Goal: Transaction & Acquisition: Purchase product/service

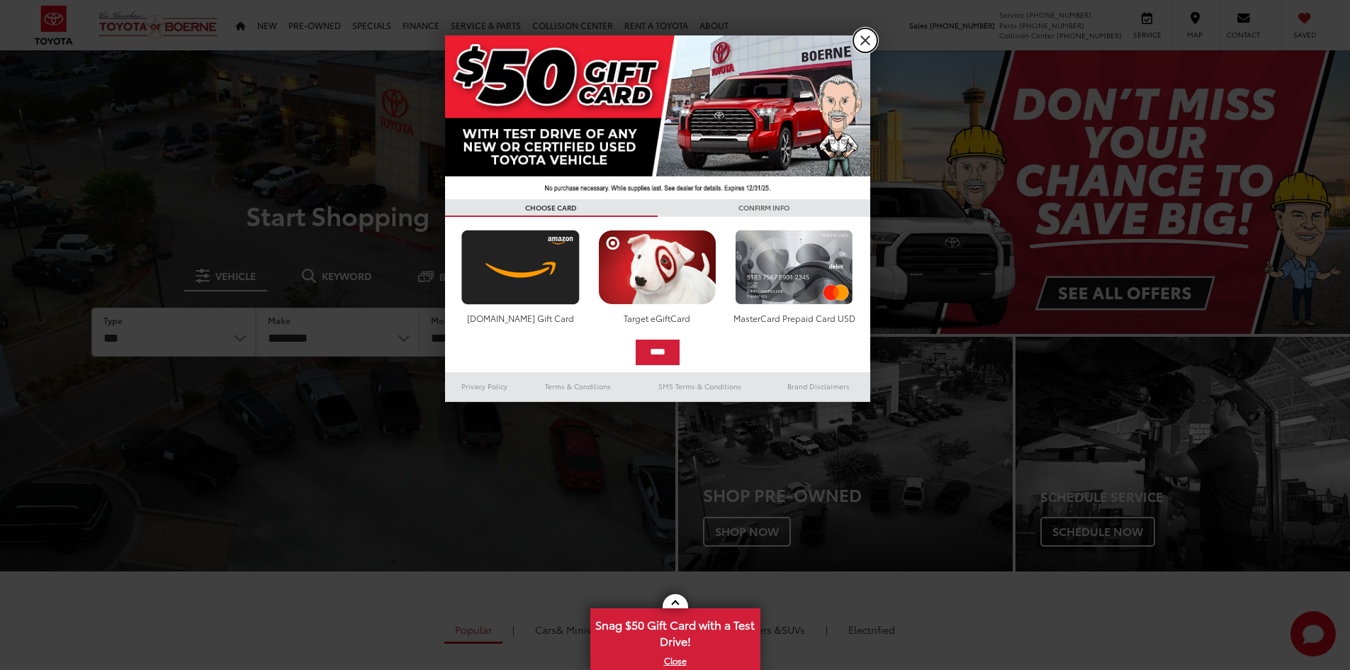
click at [864, 45] on link "X" at bounding box center [865, 40] width 24 height 24
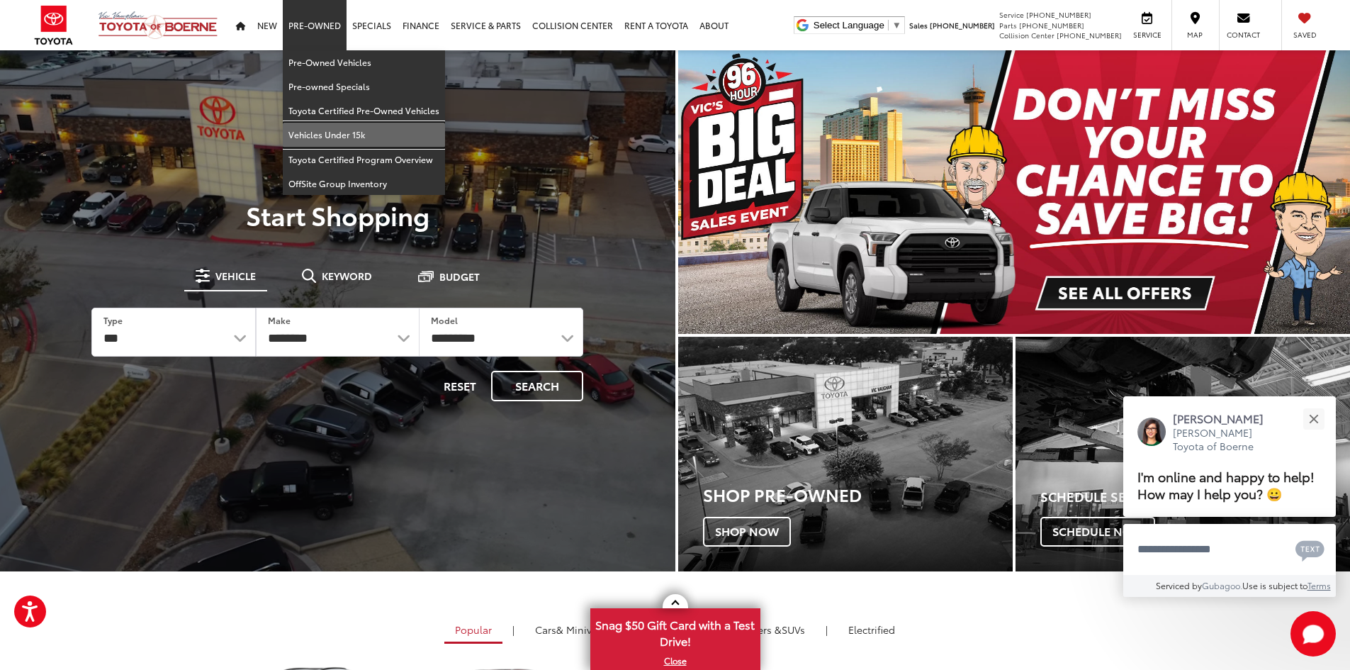
click at [330, 134] on link "Vehicles Under 15k" at bounding box center [364, 135] width 162 height 24
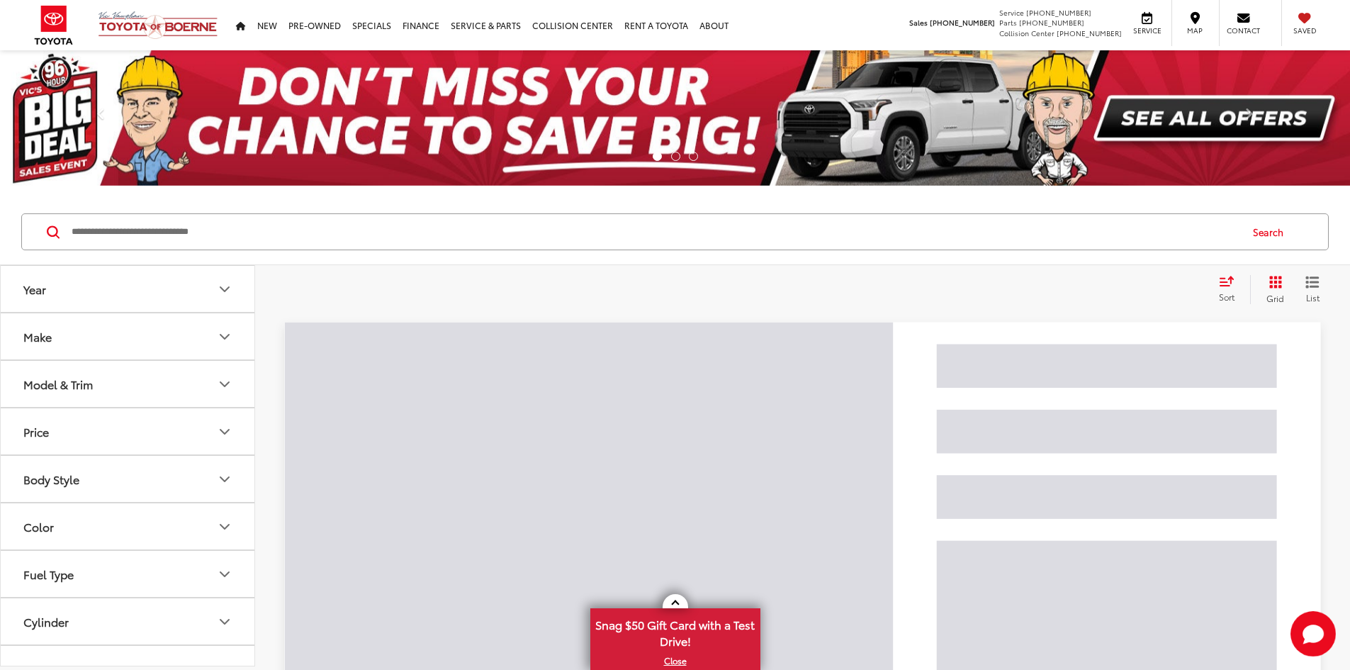
click at [425, 241] on input "Search by Make, Model, or Keyword" at bounding box center [654, 232] width 1169 height 34
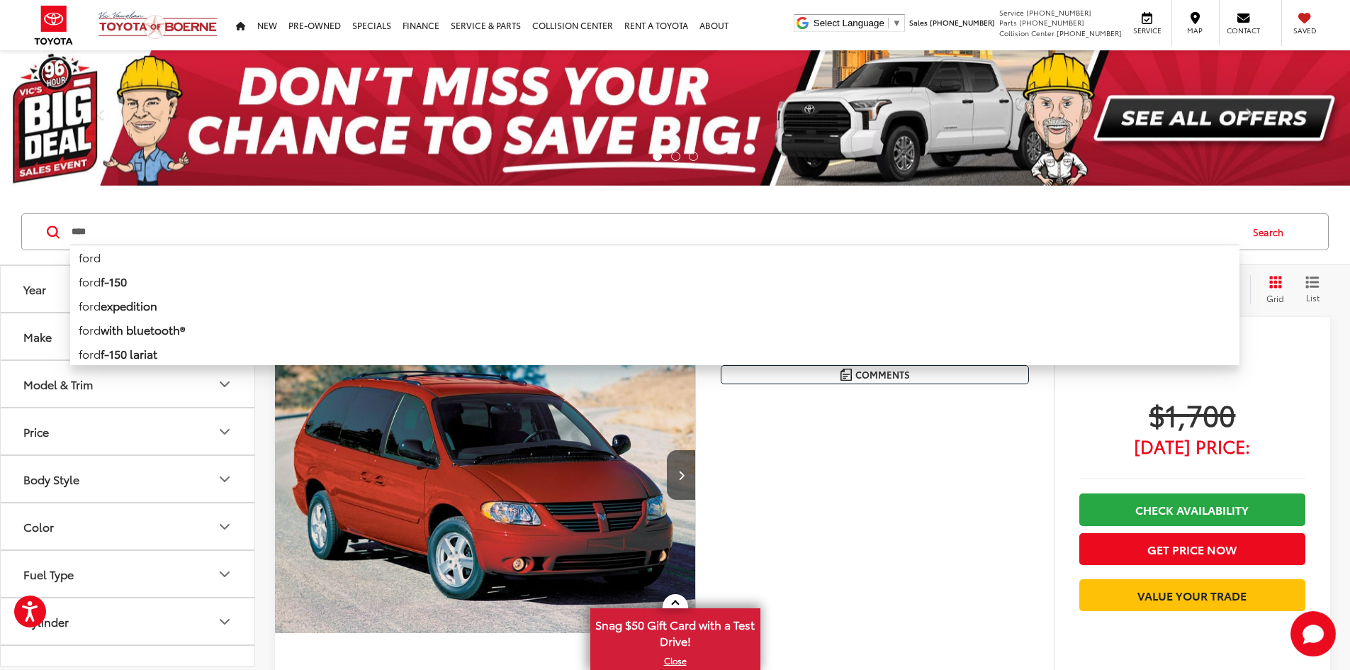
type input "****"
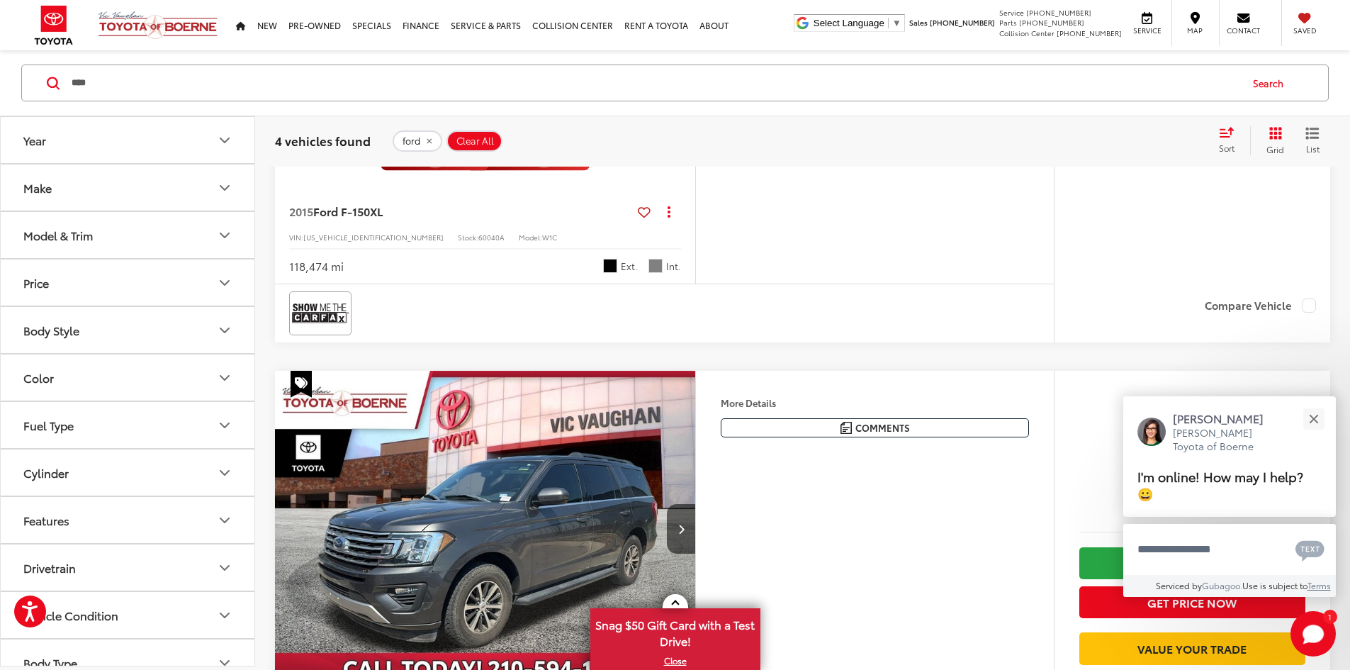
scroll to position [1559, 0]
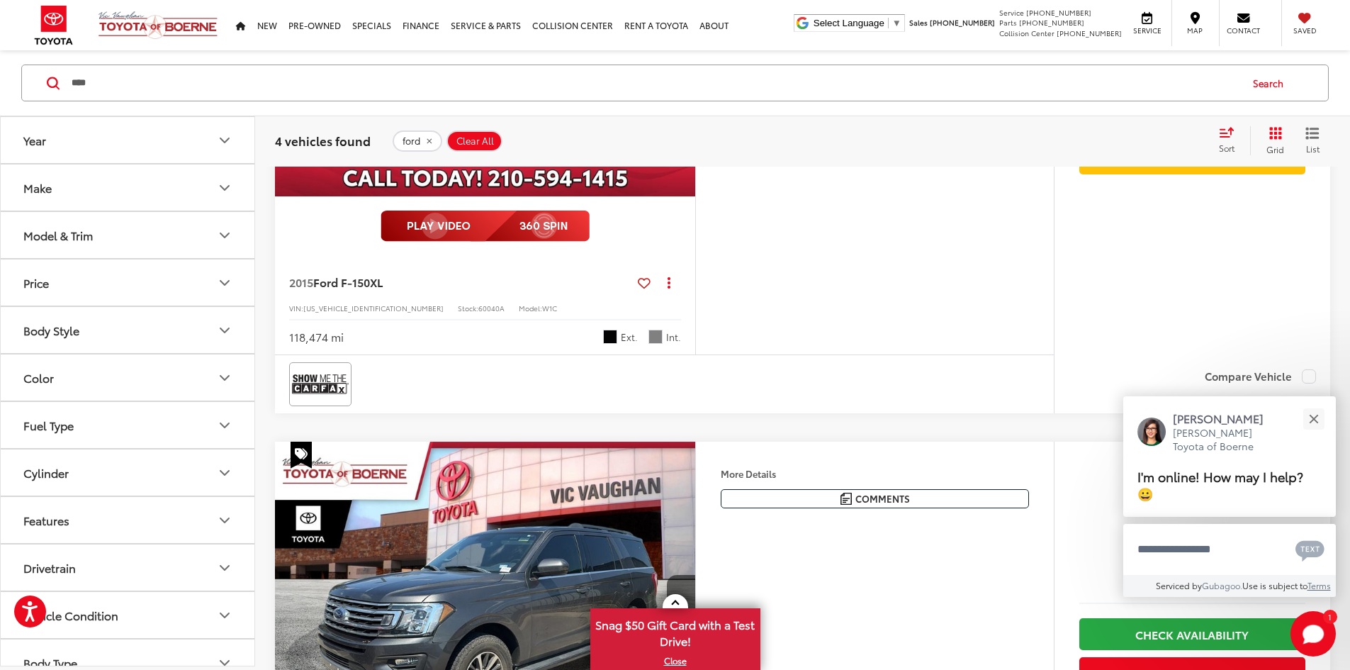
click at [695, 63] on button "Next image" at bounding box center [681, 38] width 28 height 50
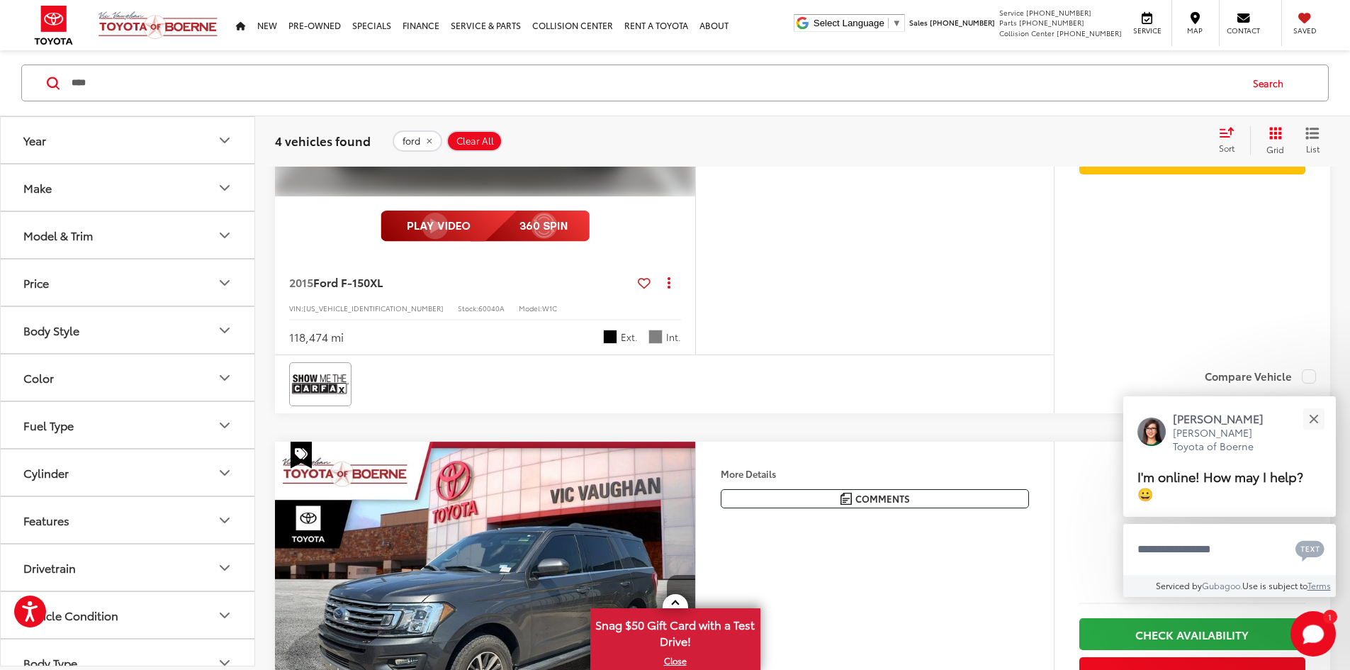
click at [695, 63] on button "Next image" at bounding box center [681, 38] width 28 height 50
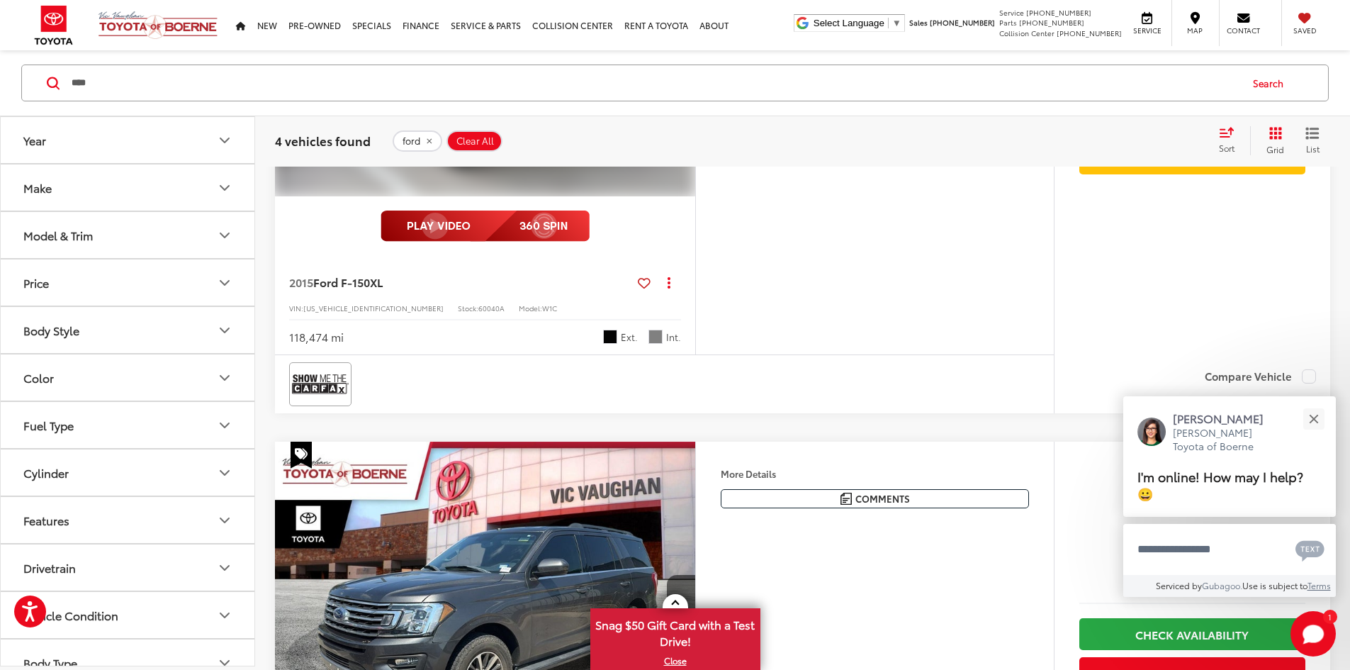
click at [695, 63] on button "Next image" at bounding box center [681, 38] width 28 height 50
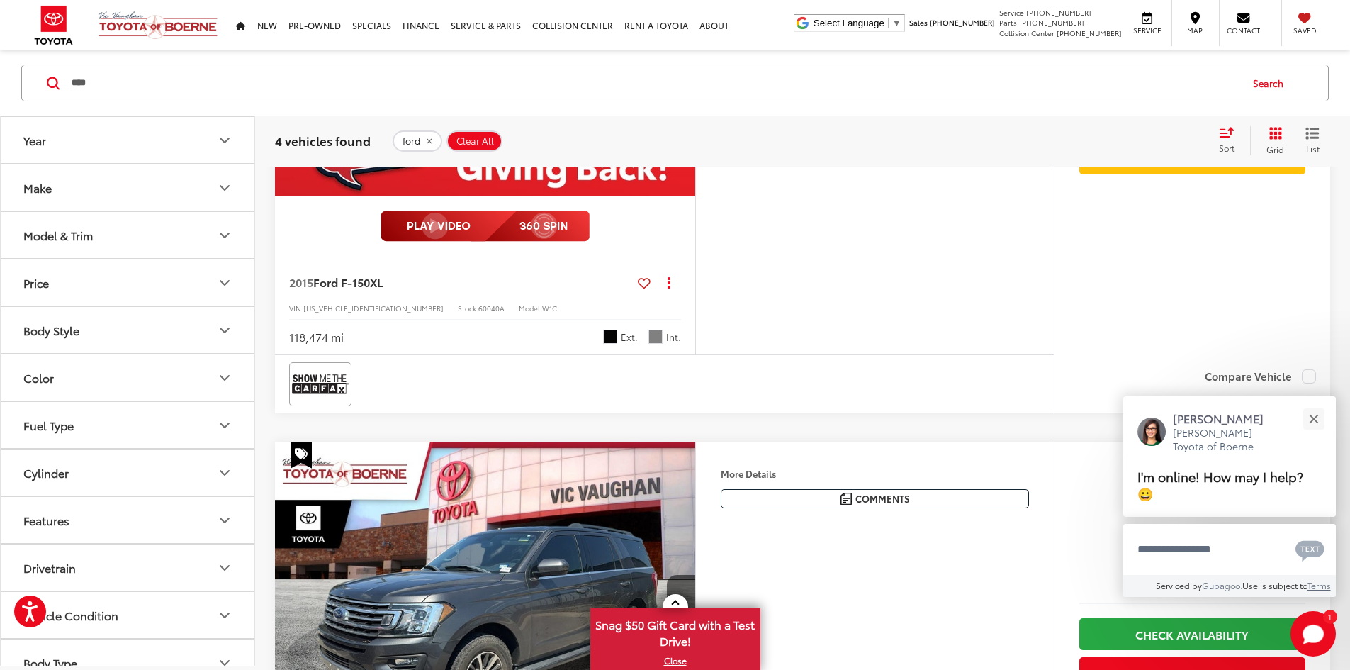
click at [695, 63] on button "Next image" at bounding box center [681, 38] width 28 height 50
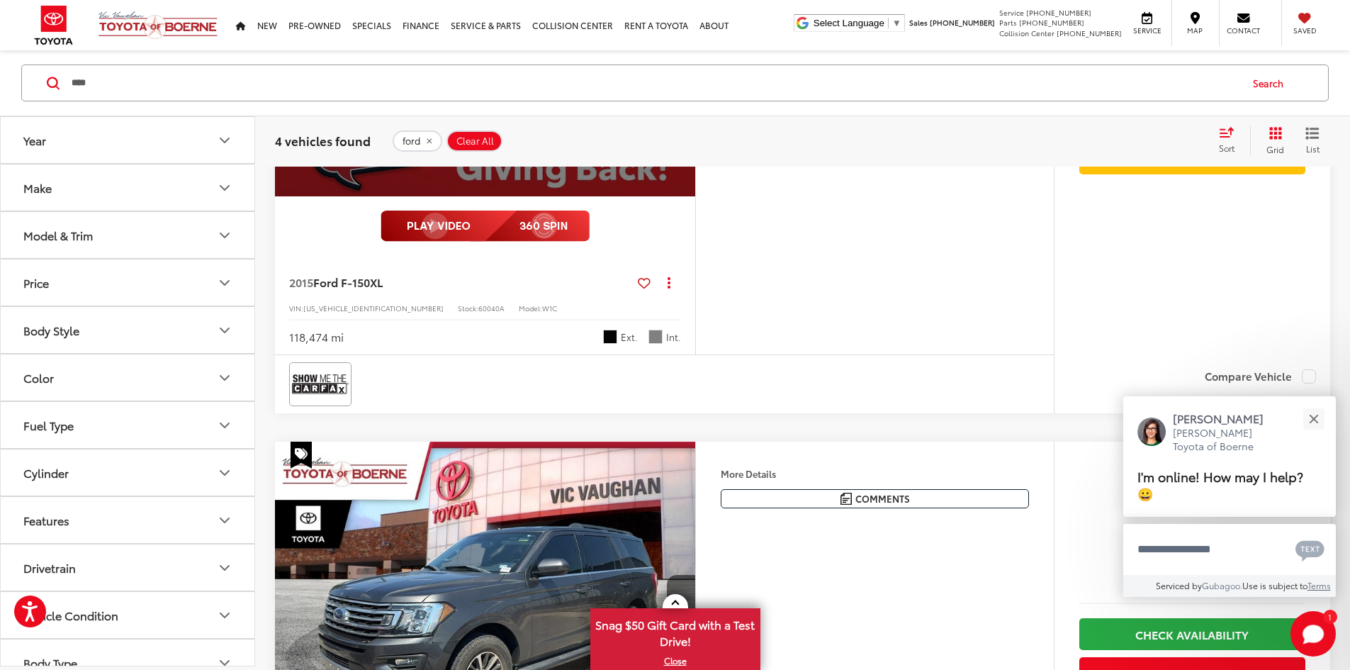
scroll to position [0, 2687]
click at [695, 197] on div "View More" at bounding box center [483, 38] width 422 height 317
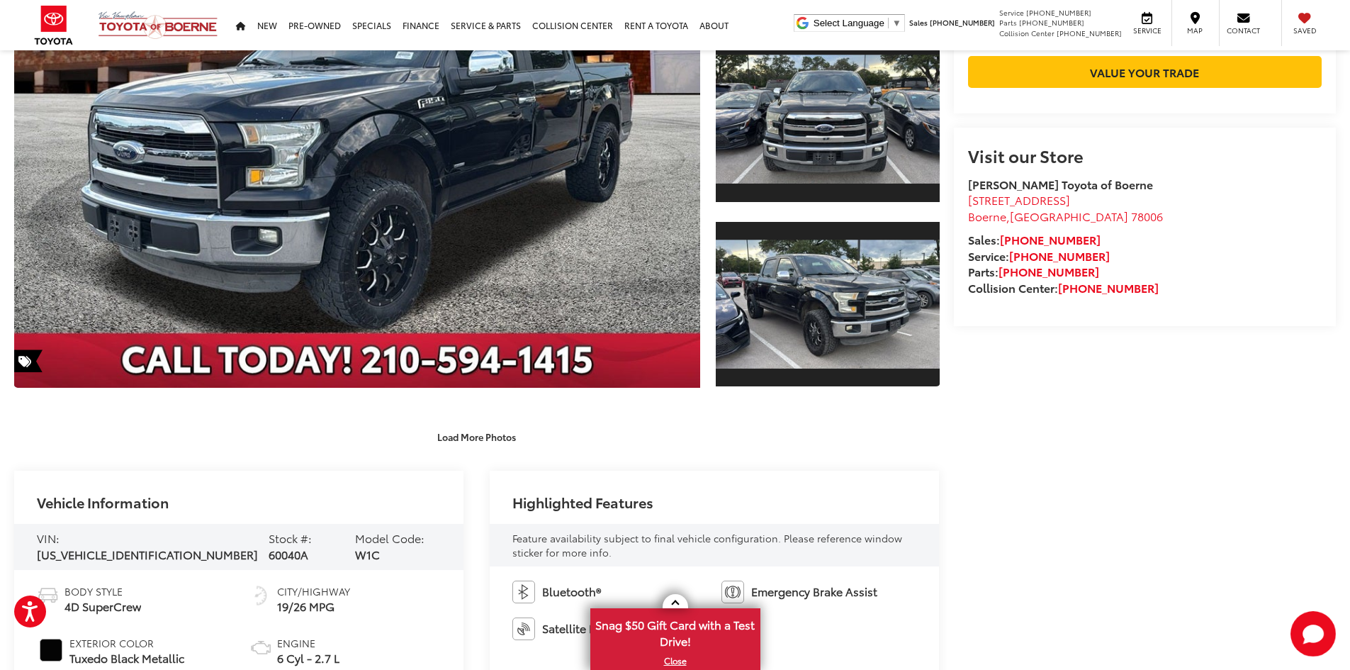
scroll to position [241, 0]
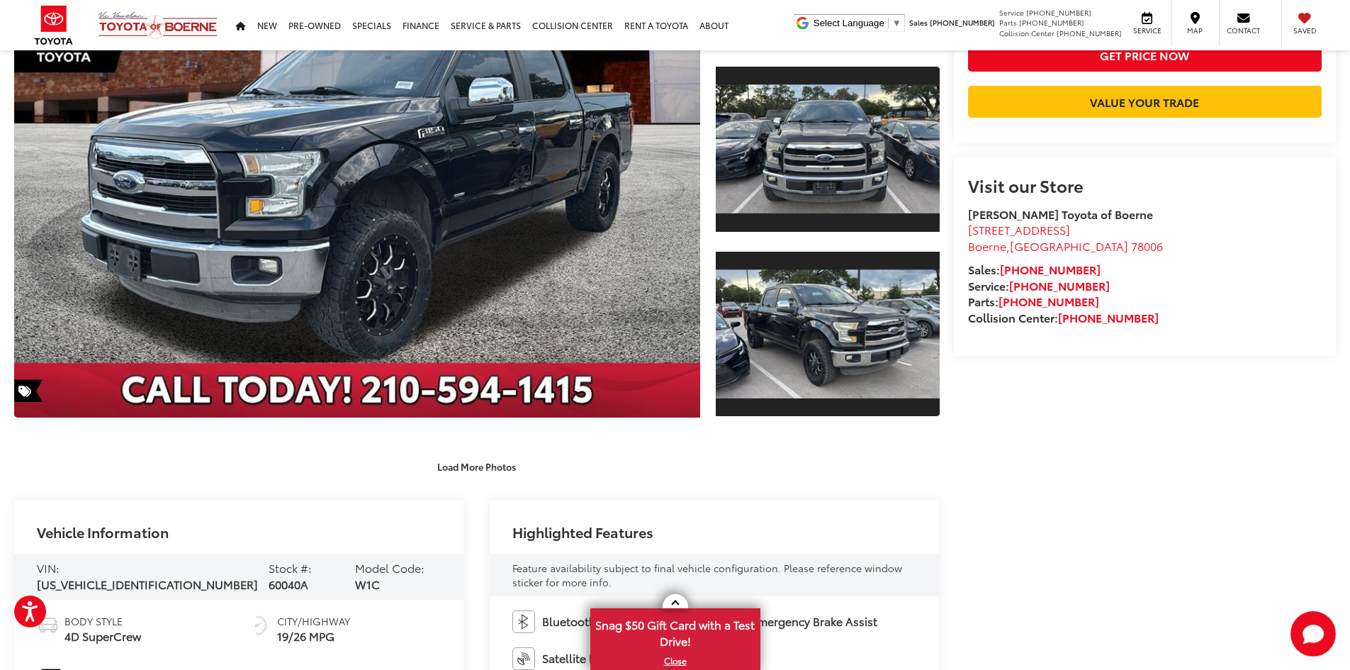
scroll to position [0, 0]
click at [459, 476] on button "Load More Photos" at bounding box center [476, 466] width 99 height 25
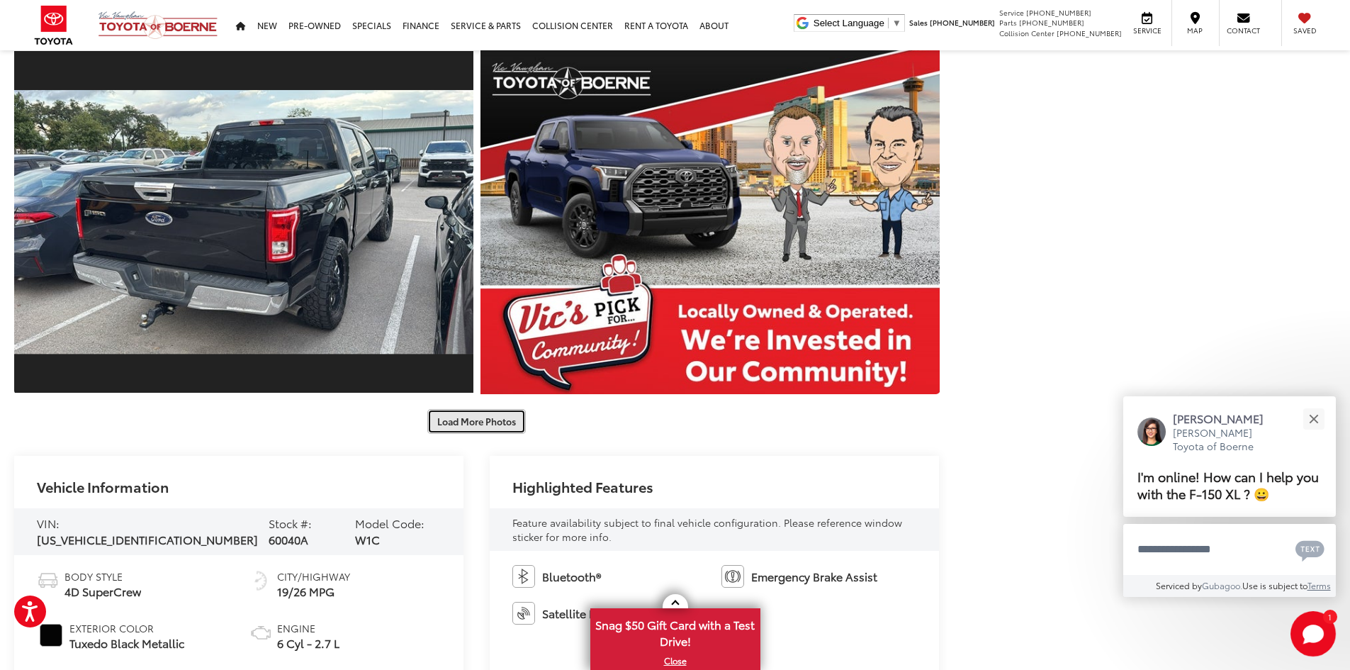
scroll to position [945, 0]
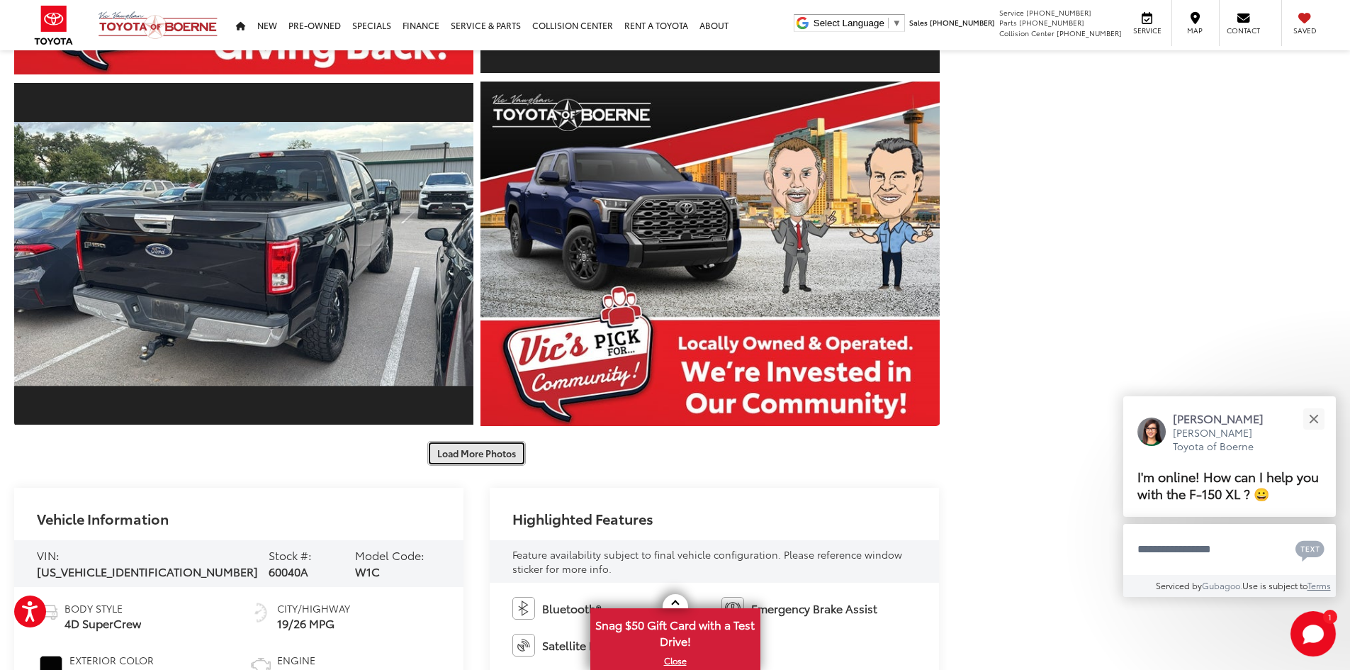
click at [481, 461] on button "Load More Photos" at bounding box center [476, 453] width 99 height 25
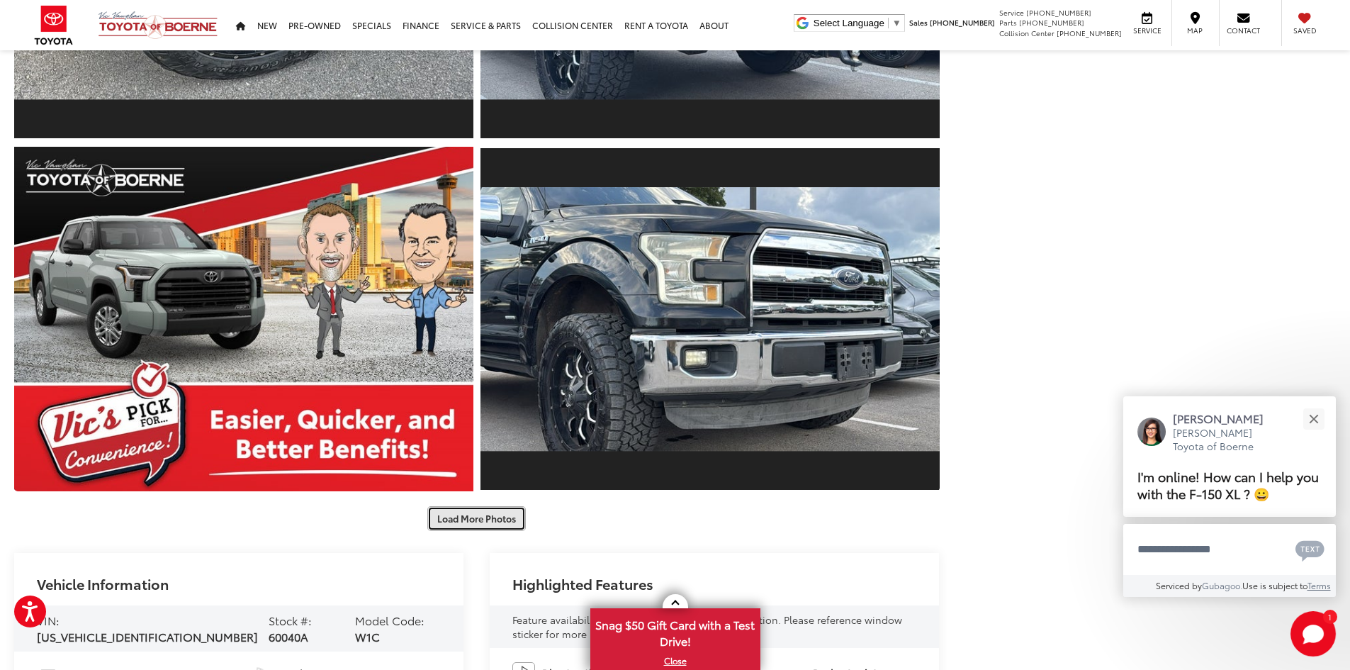
scroll to position [1796, 0]
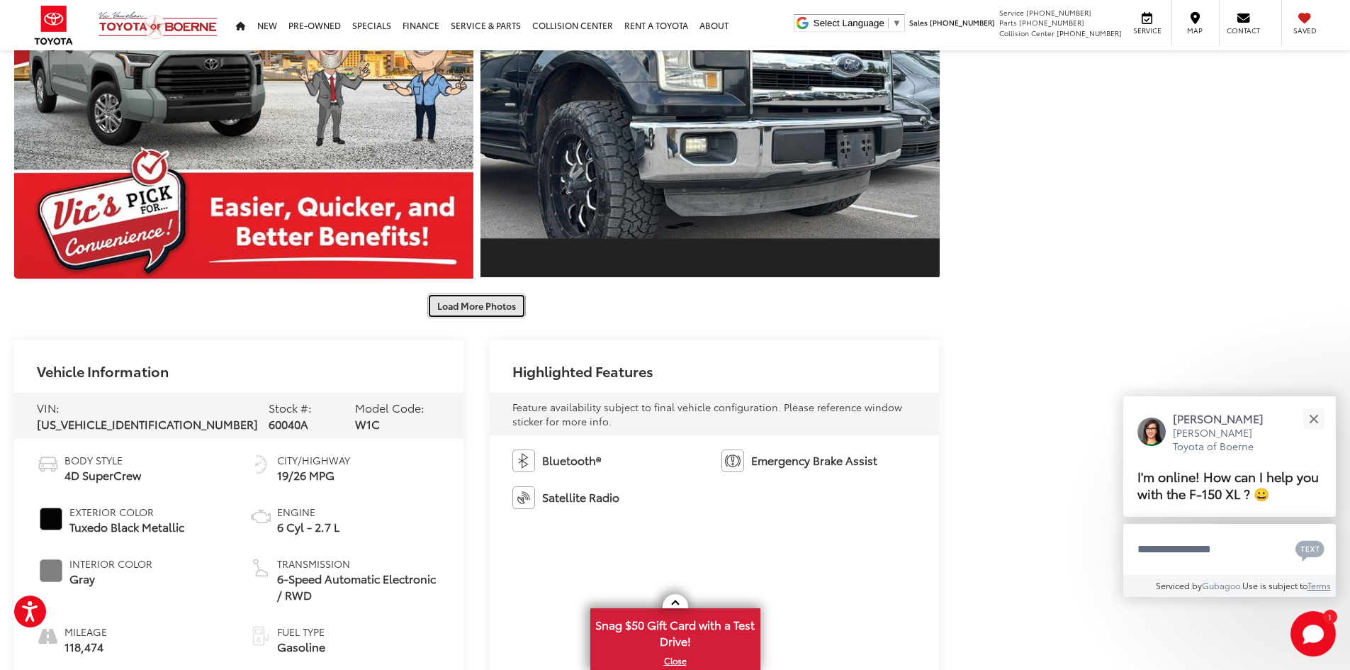
click at [466, 301] on button "Load More Photos" at bounding box center [476, 305] width 99 height 25
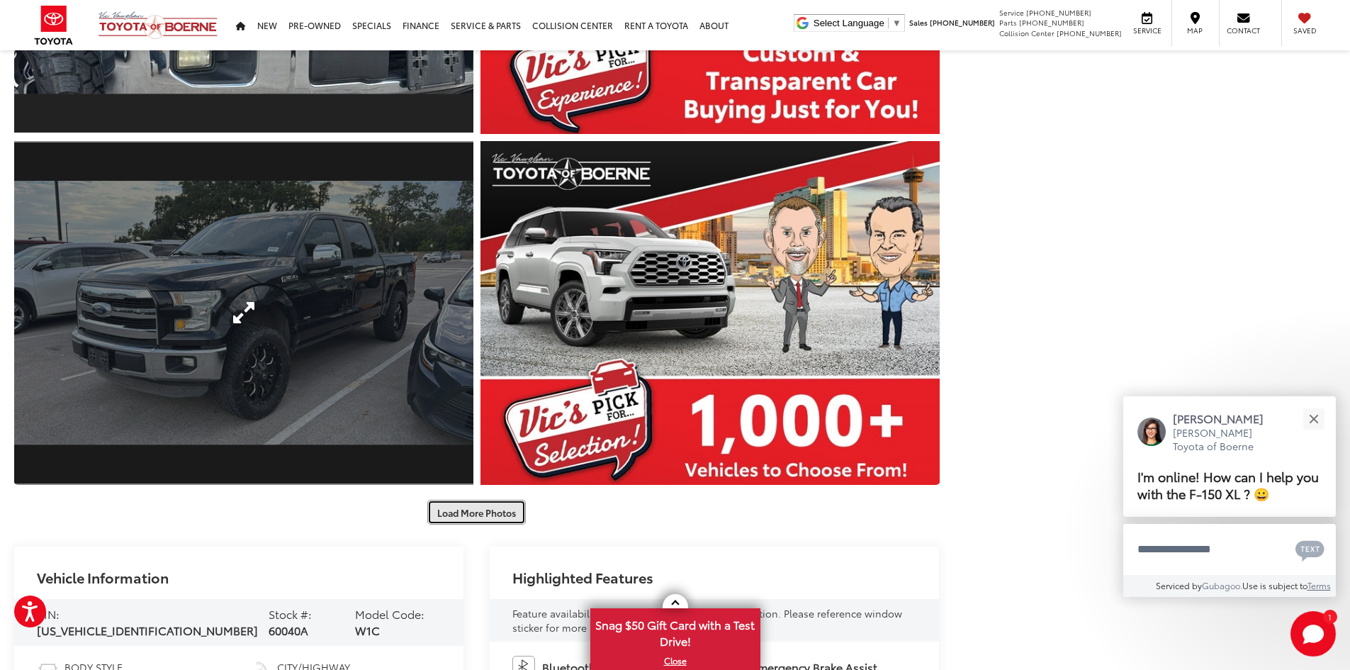
scroll to position [2576, 0]
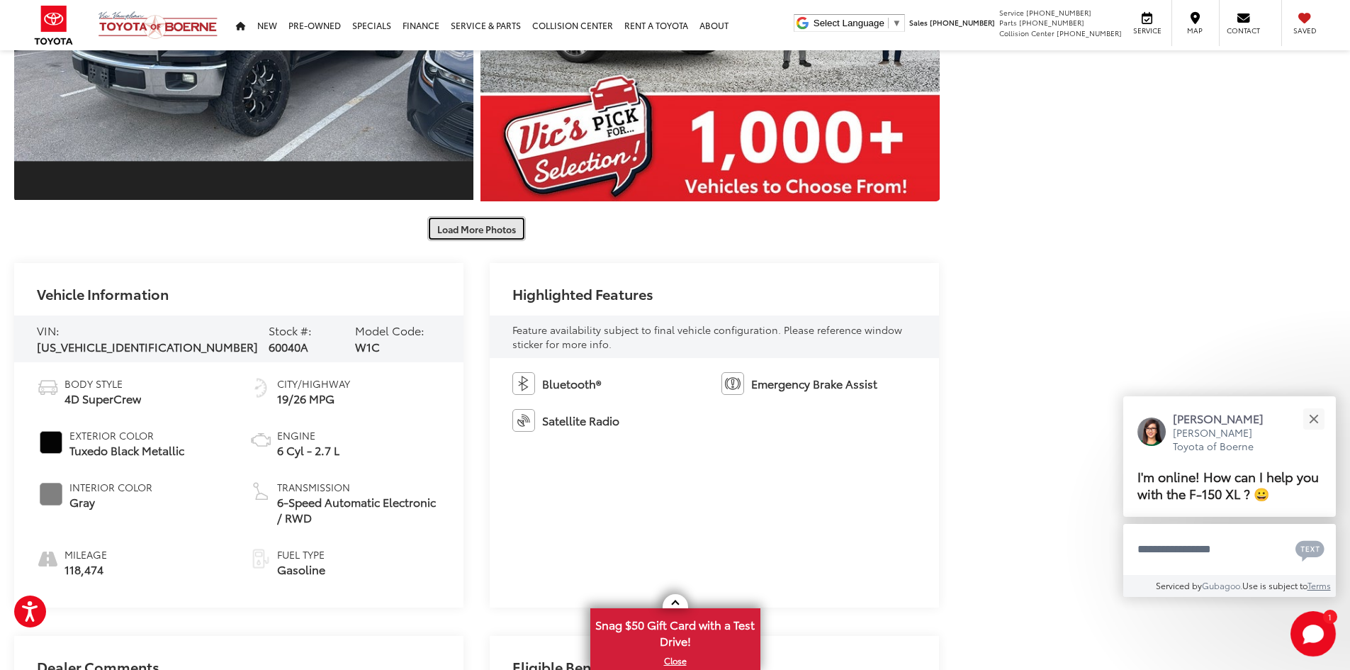
click at [479, 225] on button "Load More Photos" at bounding box center [476, 228] width 99 height 25
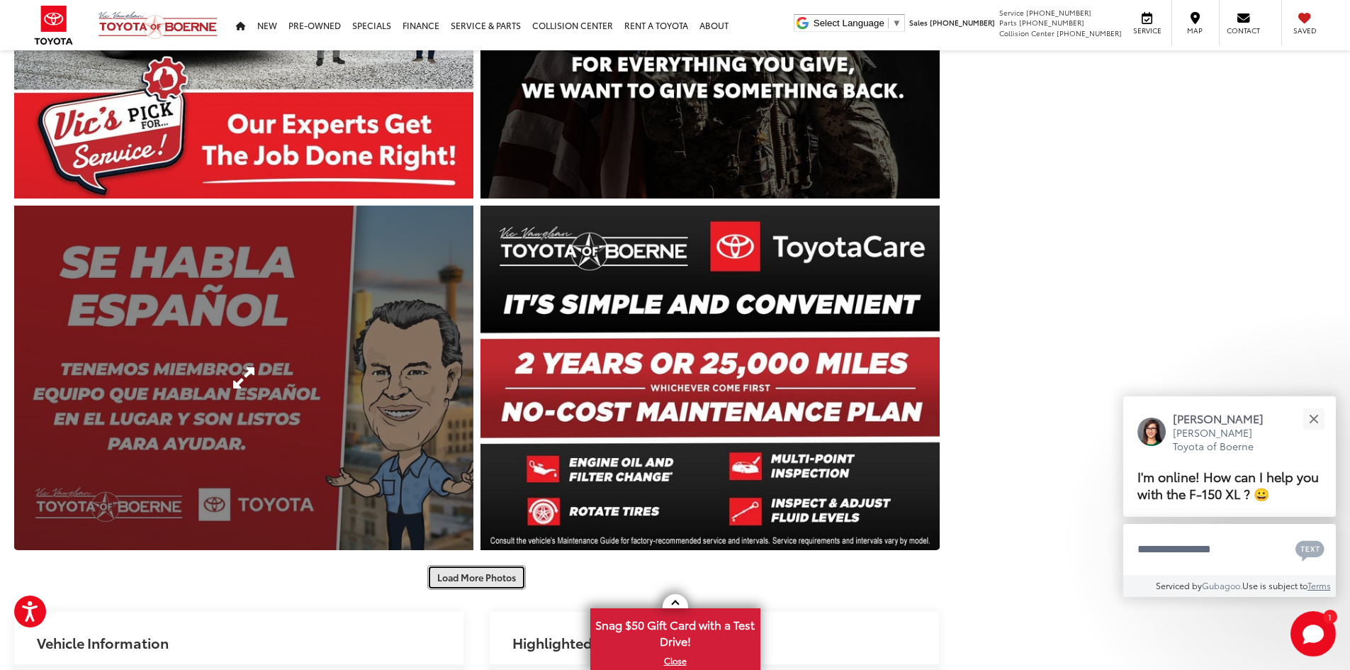
scroll to position [3214, 0]
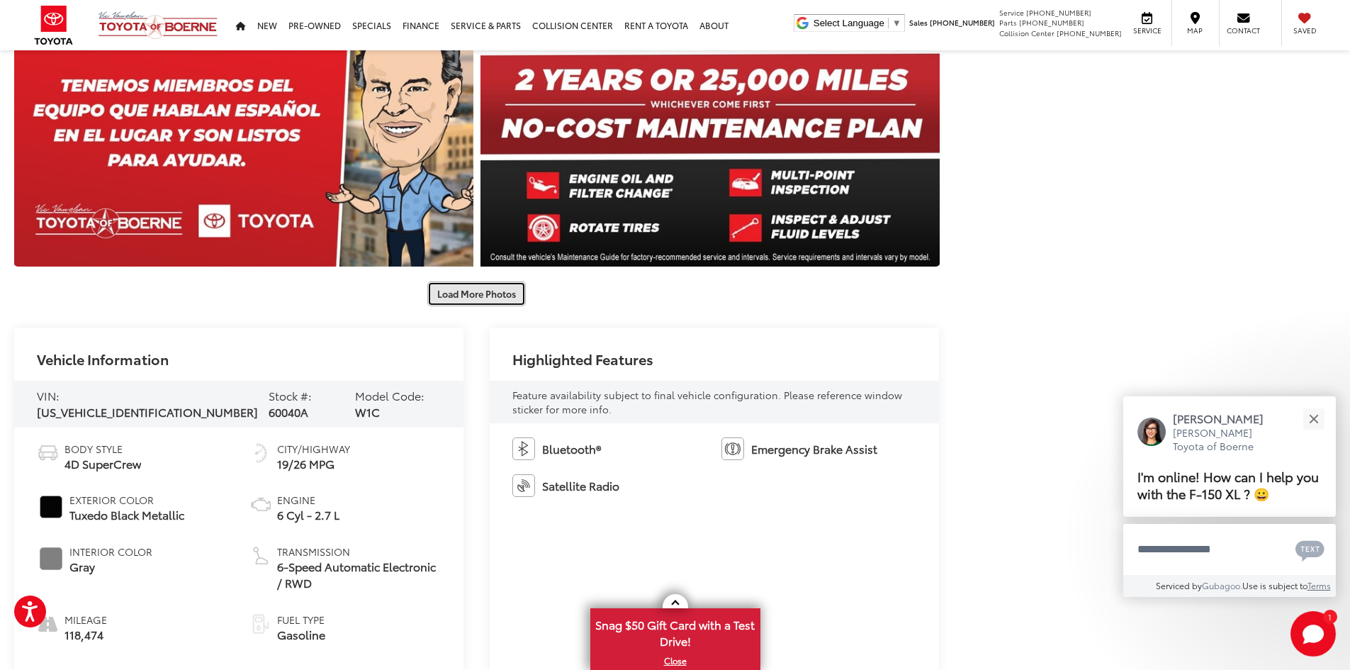
click at [468, 303] on button "Load More Photos" at bounding box center [476, 293] width 99 height 25
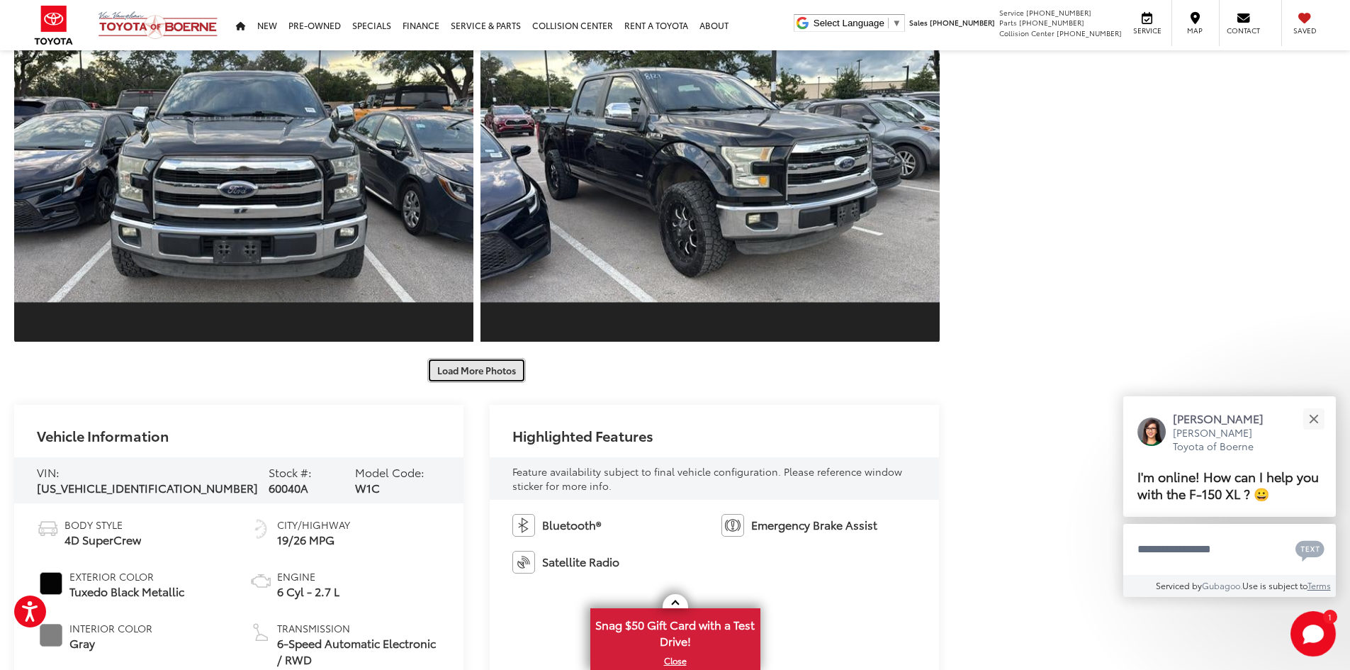
scroll to position [3922, 0]
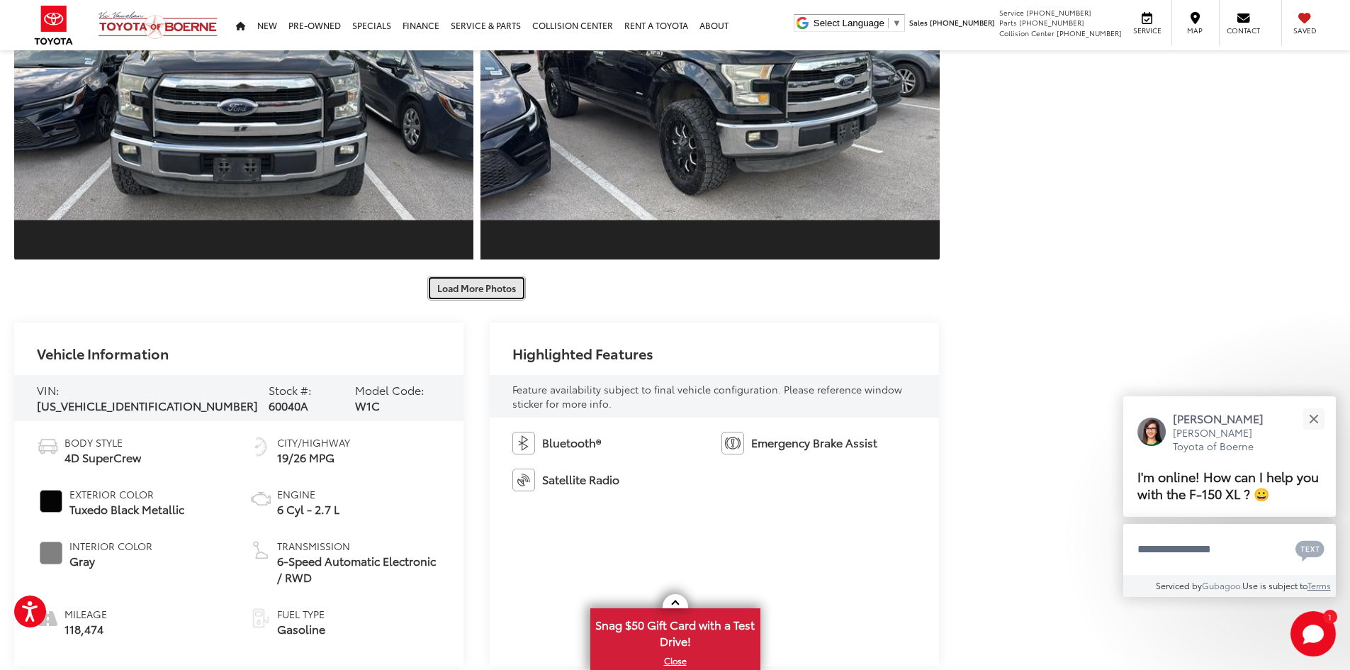
click at [473, 284] on button "Load More Photos" at bounding box center [476, 288] width 99 height 25
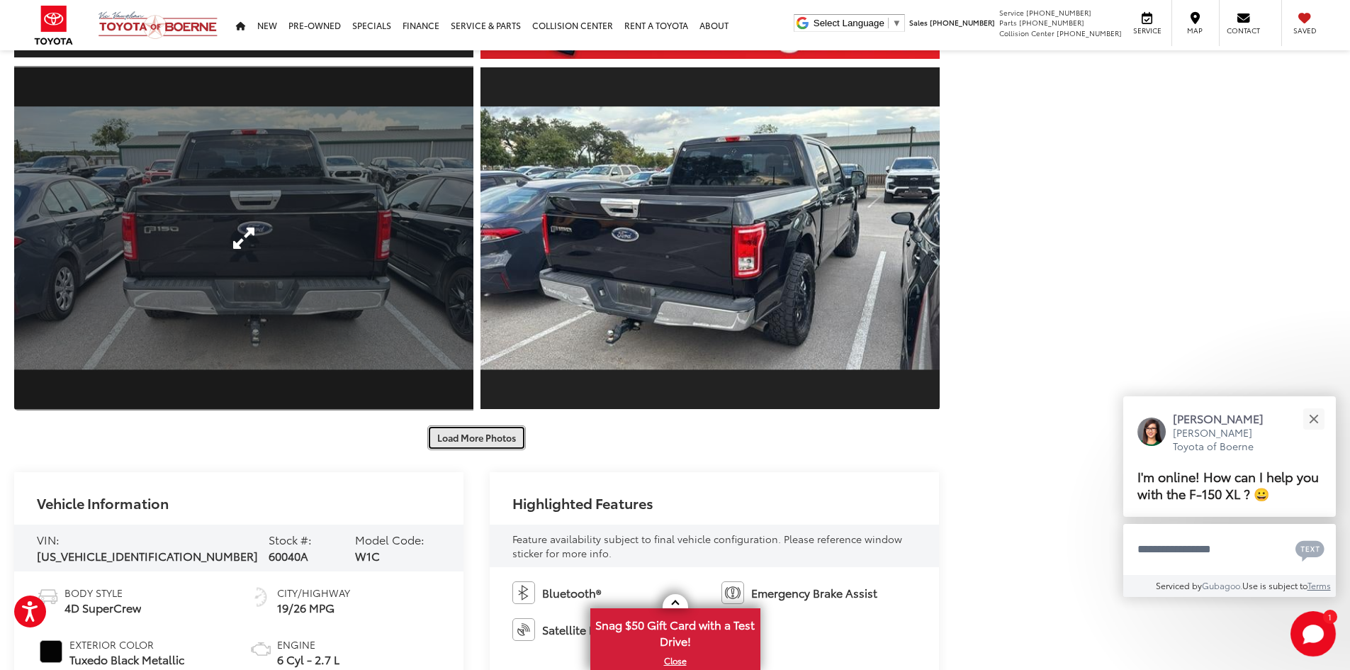
scroll to position [4489, 0]
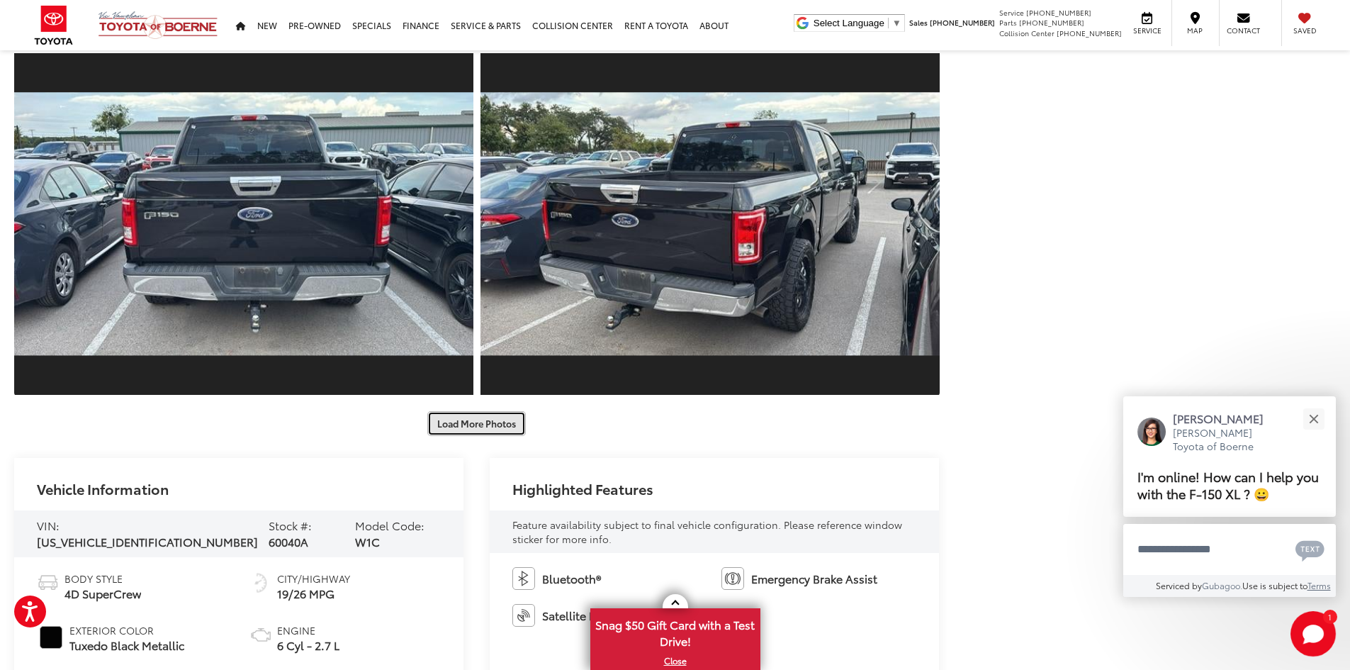
click at [472, 420] on button "Load More Photos" at bounding box center [476, 423] width 99 height 25
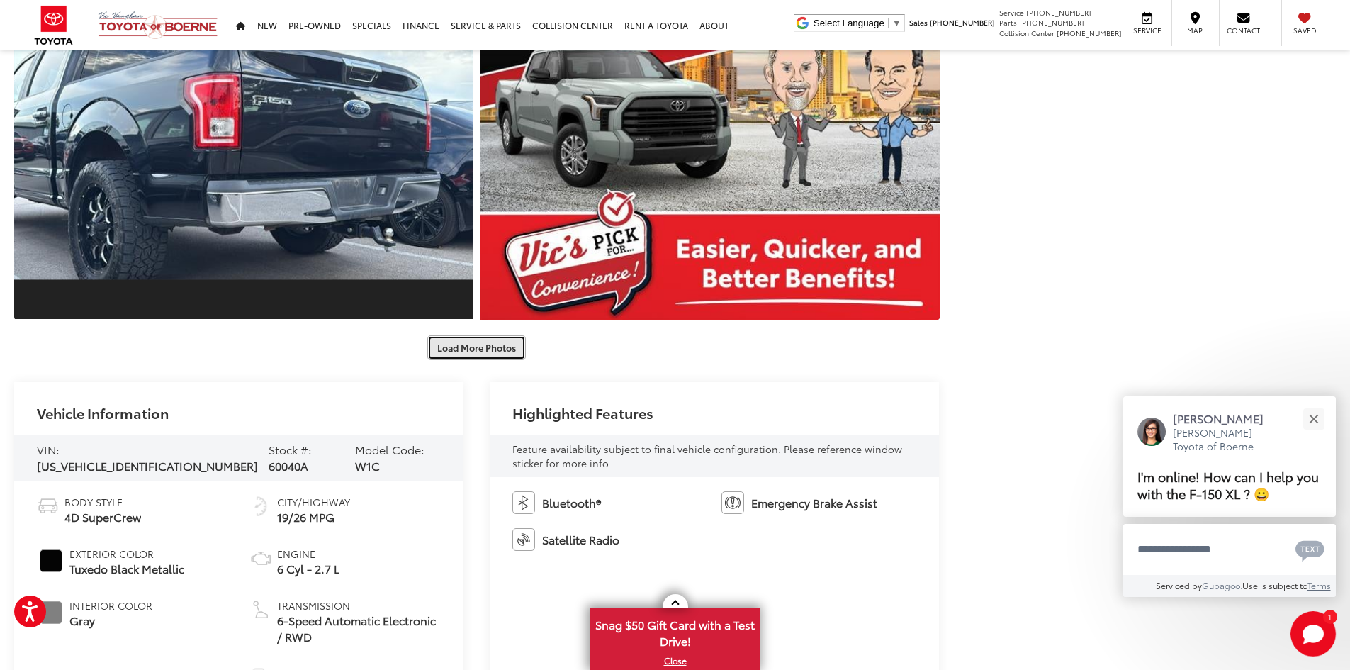
scroll to position [5269, 0]
click at [473, 353] on button "Load More Photos" at bounding box center [476, 347] width 99 height 25
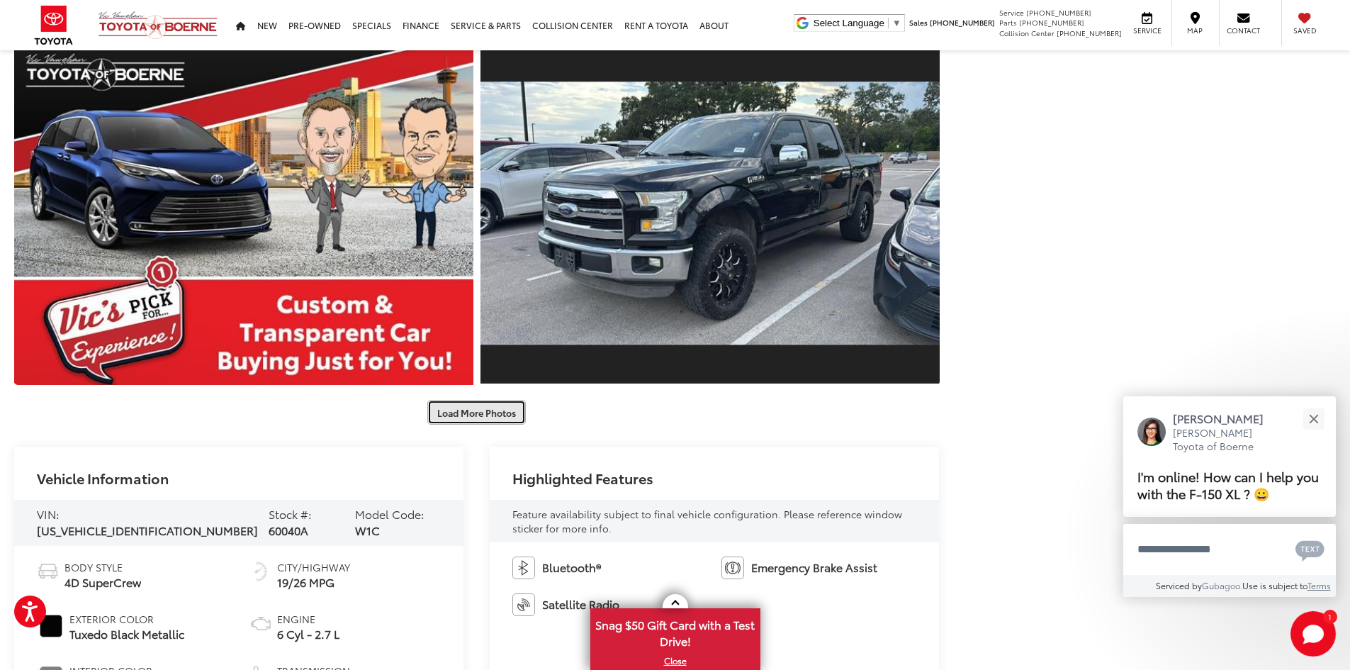
scroll to position [5907, 0]
click at [472, 419] on button "Load More Photos" at bounding box center [476, 411] width 99 height 25
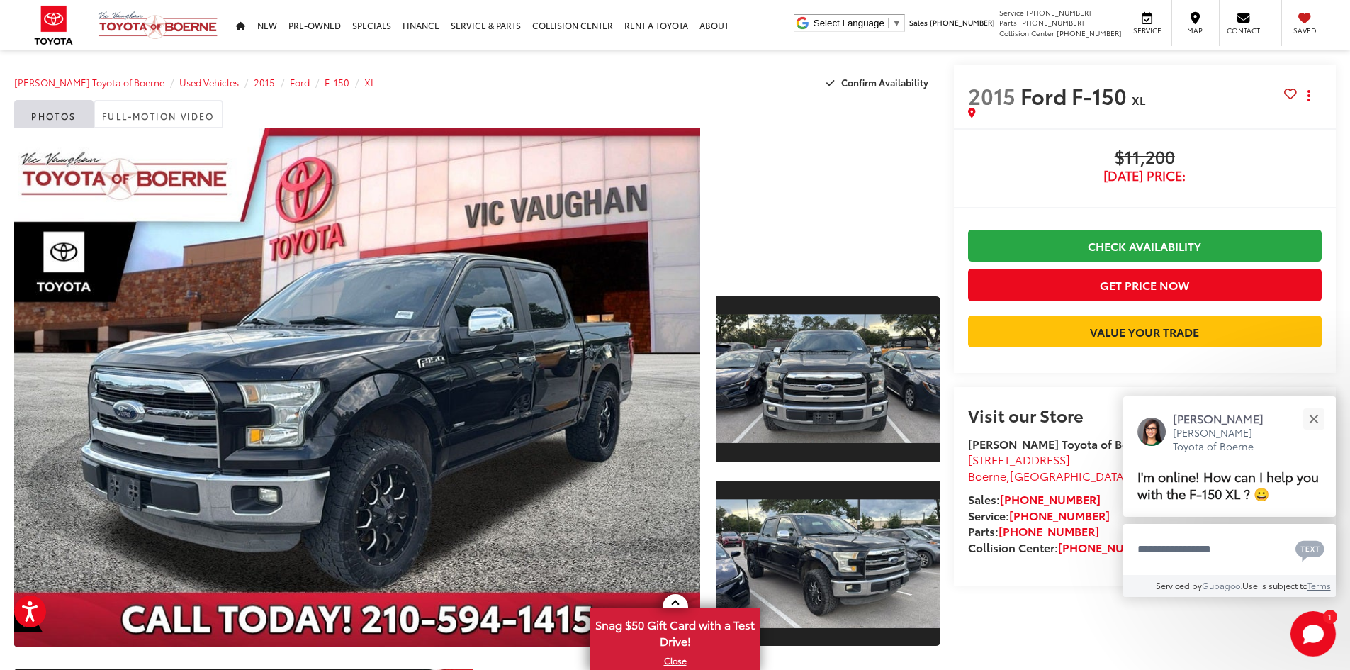
scroll to position [0, 0]
